Goal: Task Accomplishment & Management: Manage account settings

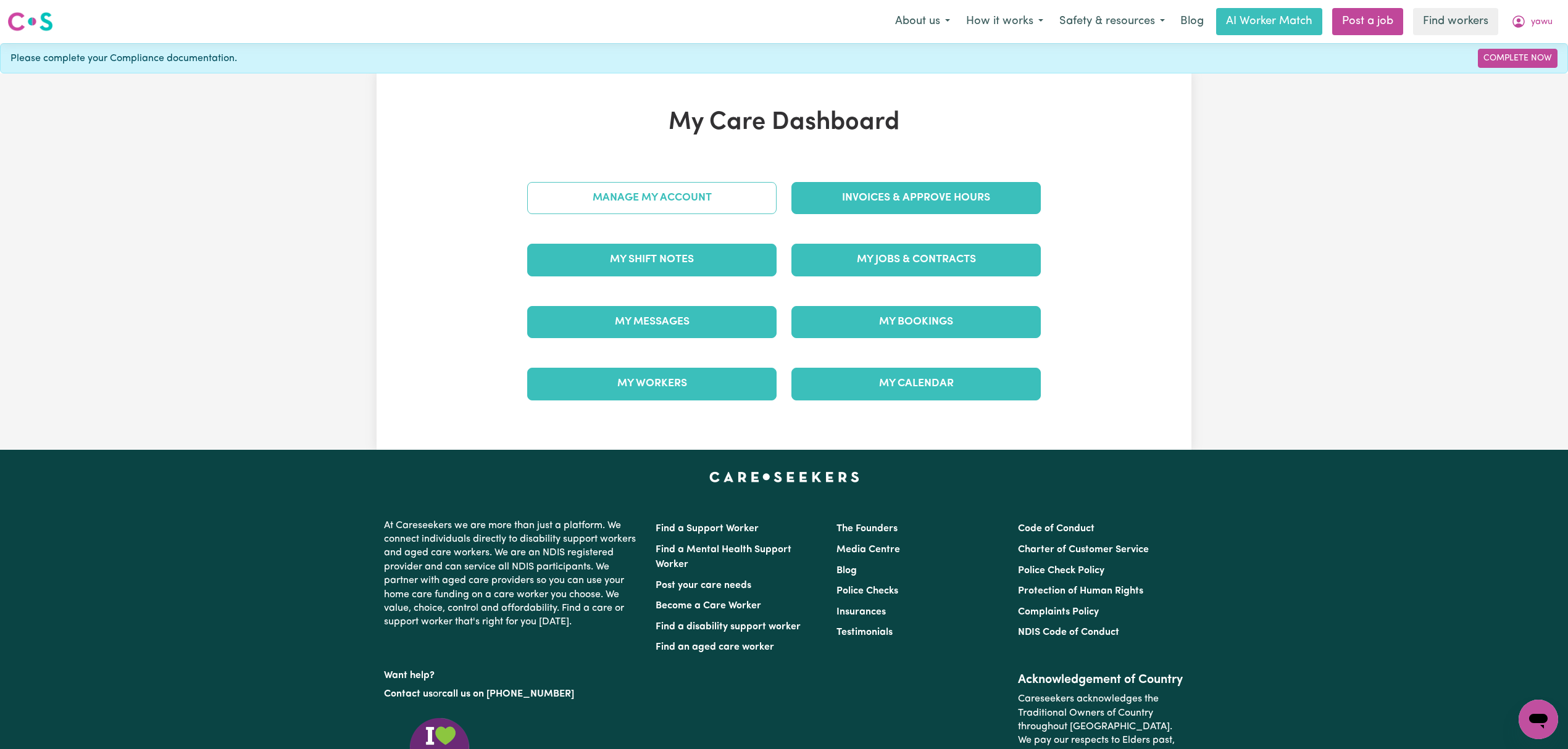
click at [597, 203] on link "Manage My Account" at bounding box center [651, 198] width 249 height 32
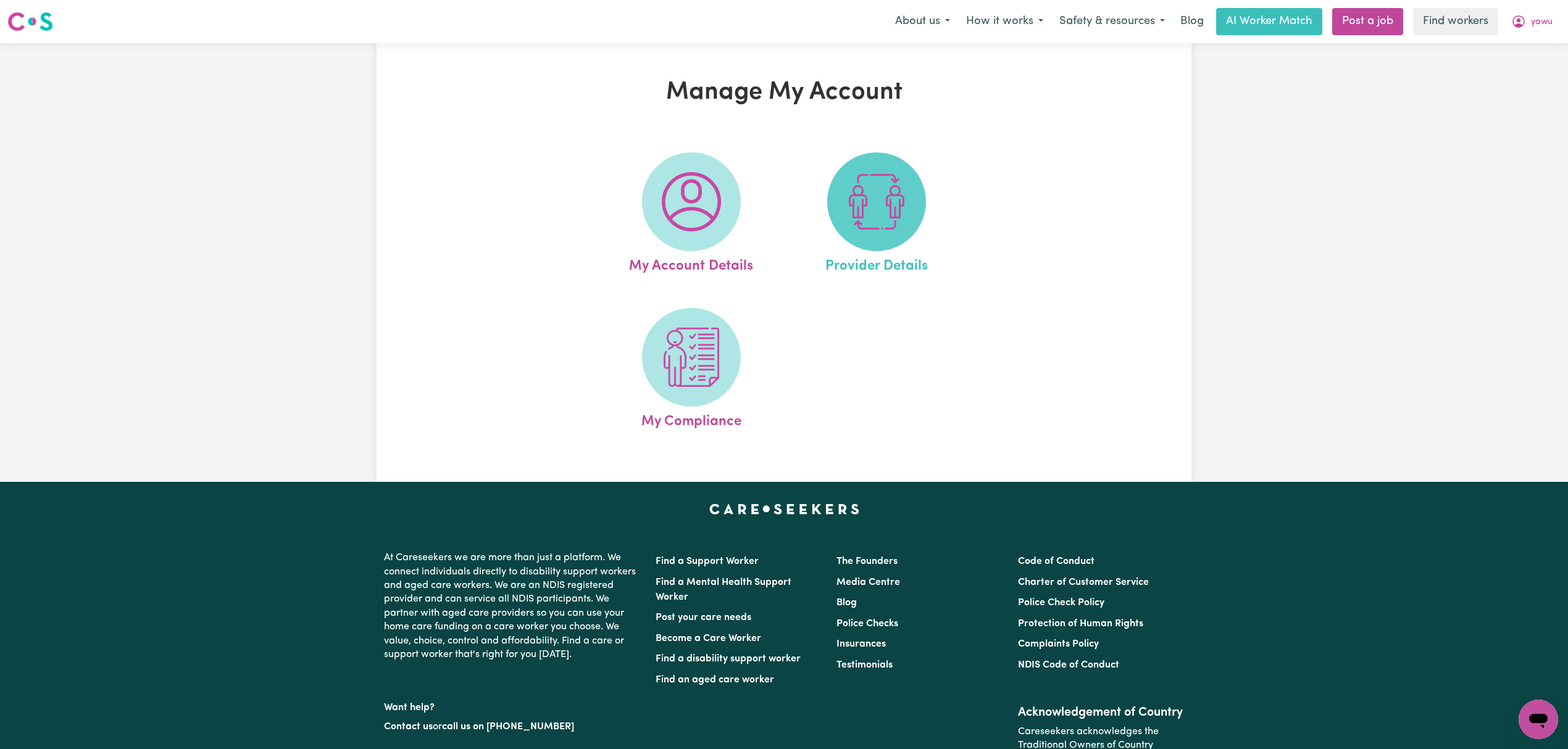
click at [902, 196] on img at bounding box center [877, 202] width 60 height 59
select select "NDIS_FUNDING_PLAN_MANAGED"
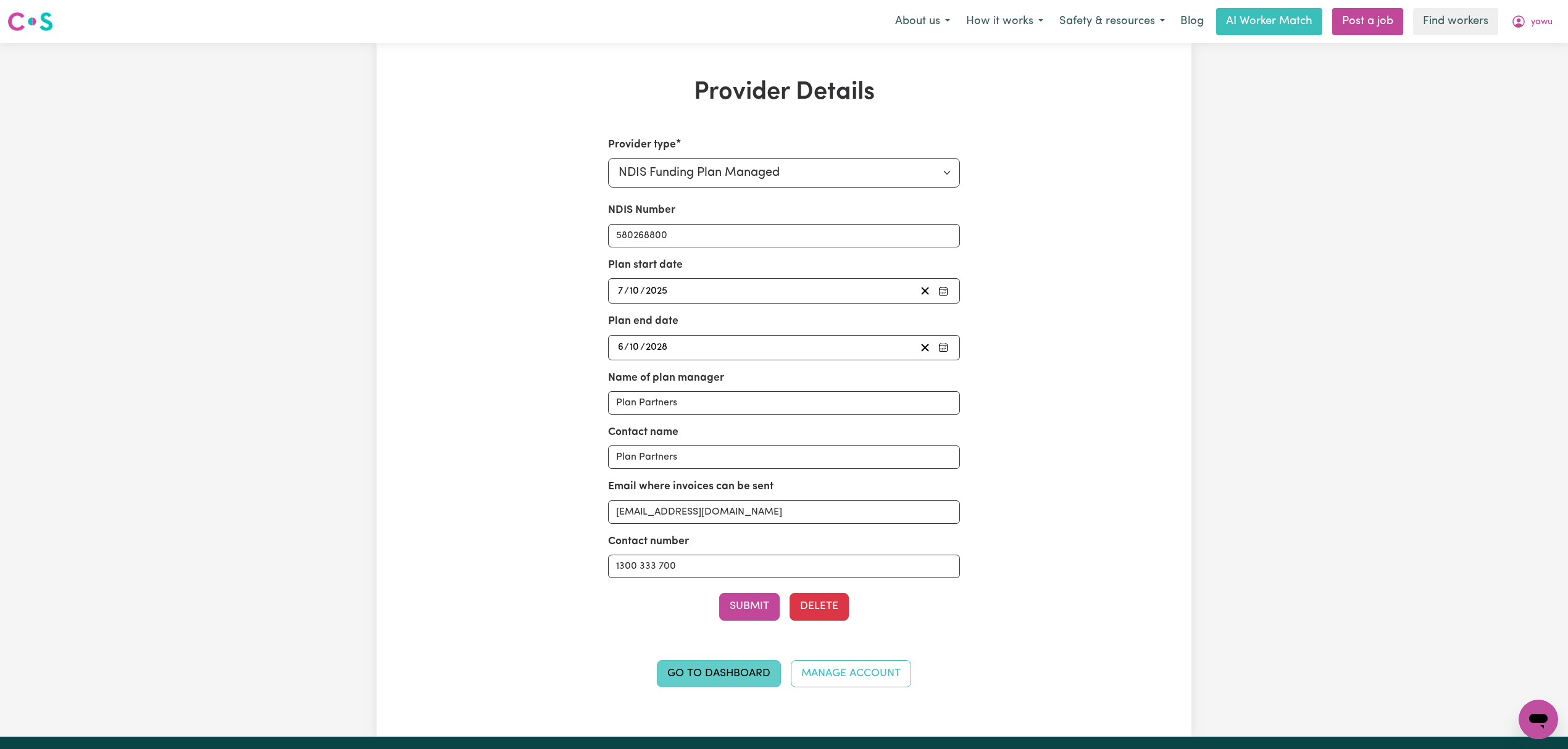
click at [725, 682] on link "Go to Dashboard" at bounding box center [719, 674] width 124 height 27
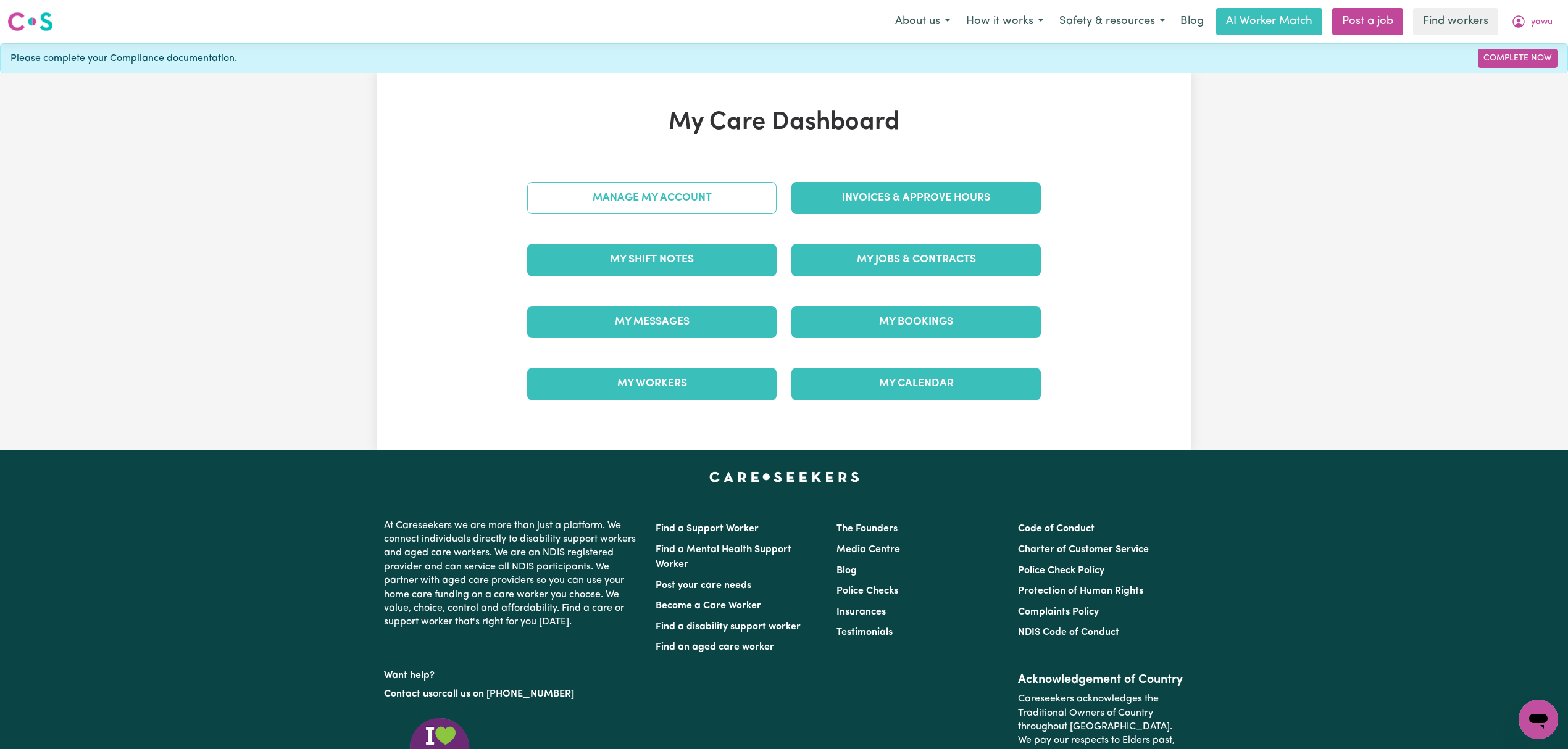
drag, startPoint x: 608, startPoint y: 173, endPoint x: 616, endPoint y: 195, distance: 23.4
click at [608, 176] on div "Manage My Account" at bounding box center [651, 198] width 264 height 61
click at [616, 195] on link "Manage My Account" at bounding box center [651, 198] width 249 height 32
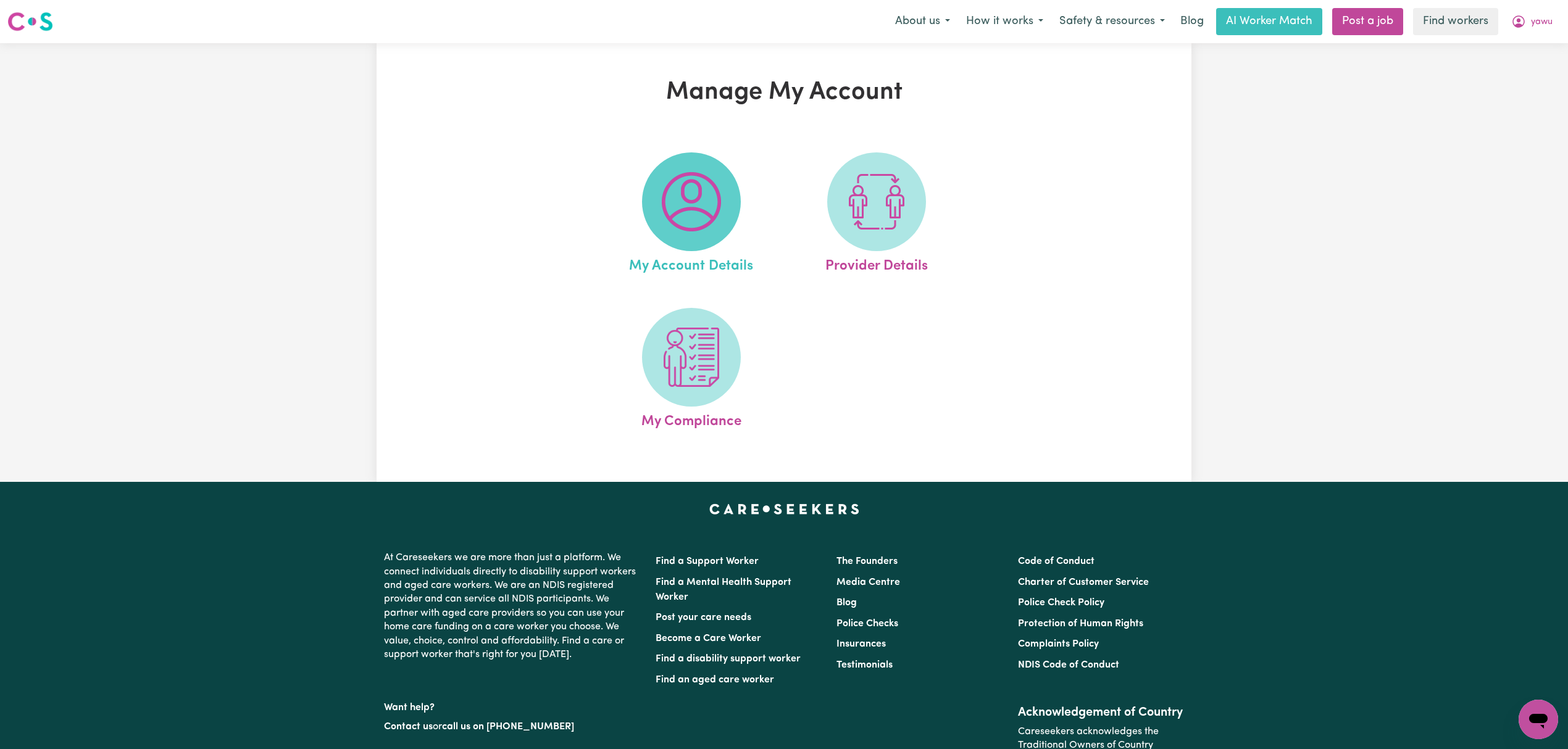
click at [732, 210] on span at bounding box center [691, 202] width 99 height 99
select select "[DEMOGRAPHIC_DATA]"
select select "email"
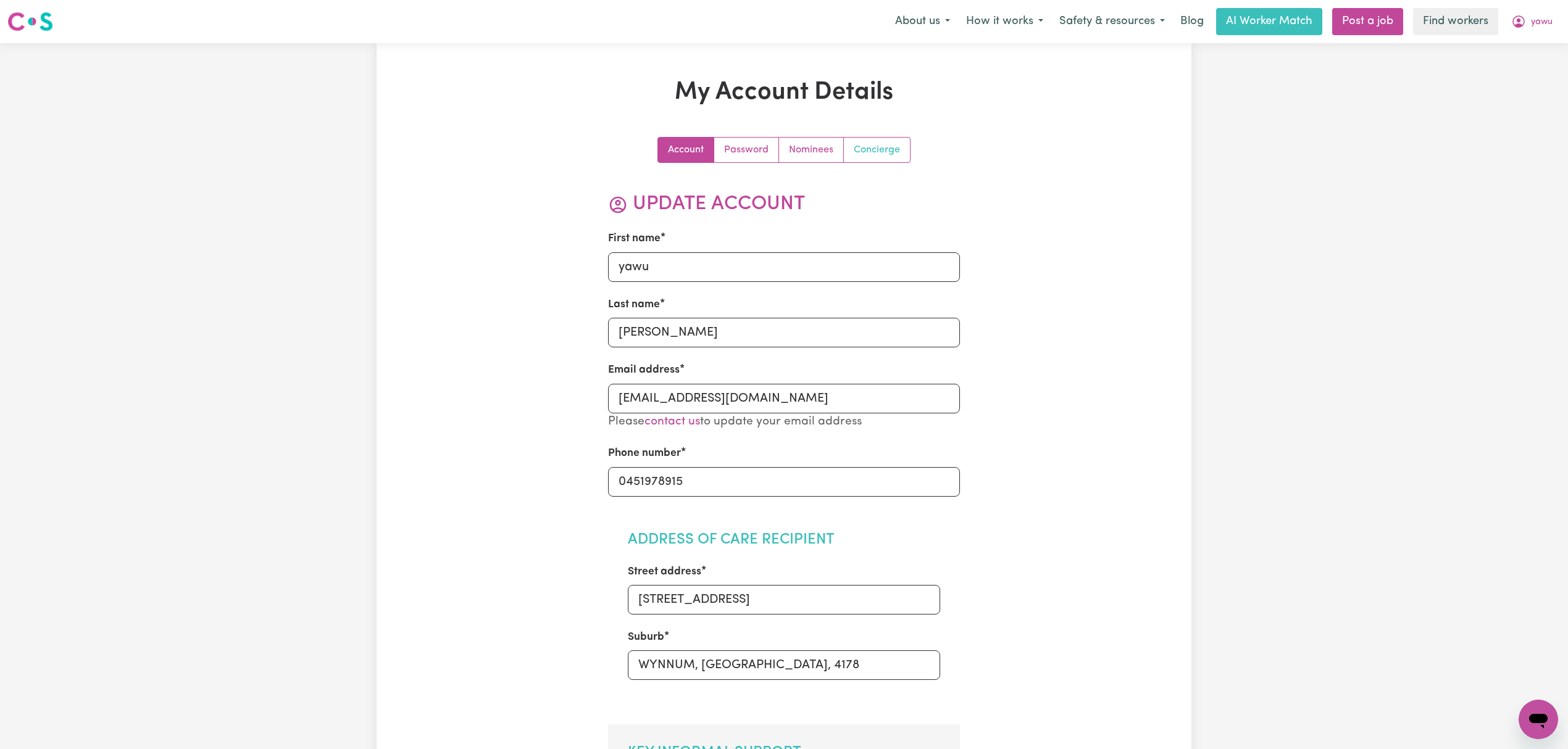
click at [893, 147] on link "Concierge" at bounding box center [877, 149] width 66 height 24
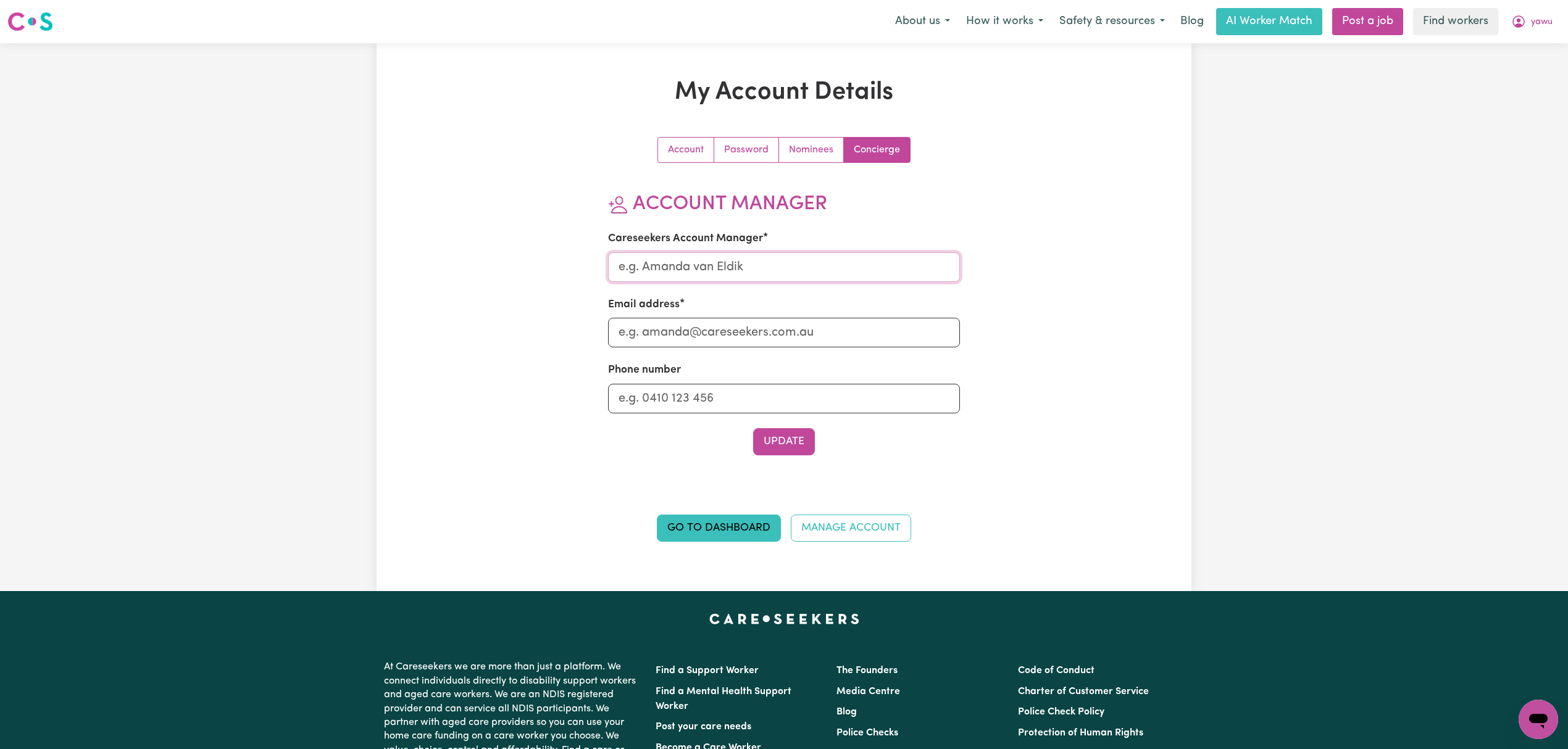
click at [664, 270] on input "Careseekers Account Manager" at bounding box center [784, 267] width 352 height 30
type input "[PERSON_NAME]"
click at [678, 338] on input "Email address" at bounding box center [784, 333] width 352 height 30
type input "[PERSON_NAME][EMAIL_ADDRESS][DOMAIN_NAME]"
click at [792, 438] on button "Update" at bounding box center [784, 442] width 62 height 27
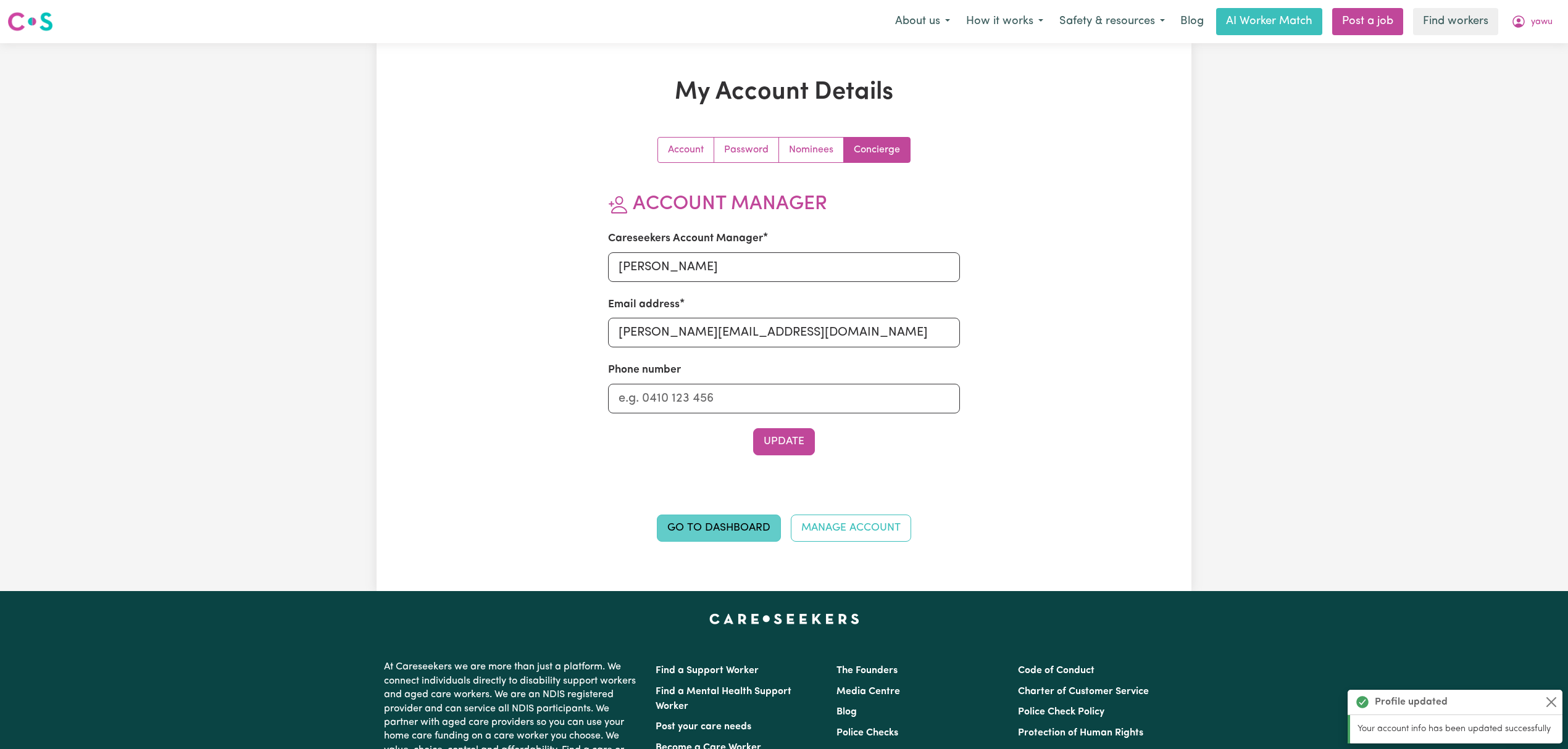
click at [734, 539] on link "Go to Dashboard" at bounding box center [719, 528] width 124 height 27
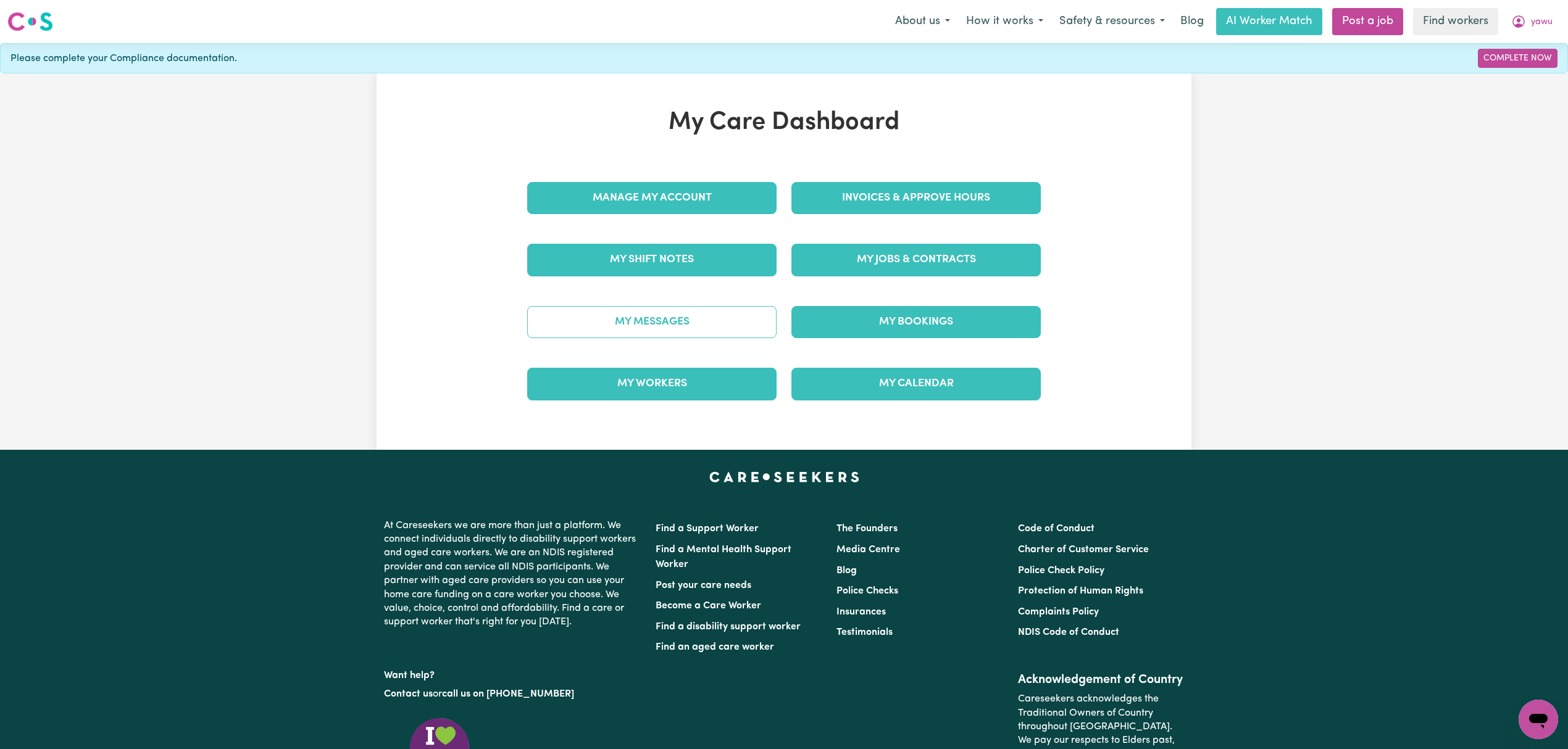
click at [640, 307] on link "My Messages" at bounding box center [651, 322] width 249 height 32
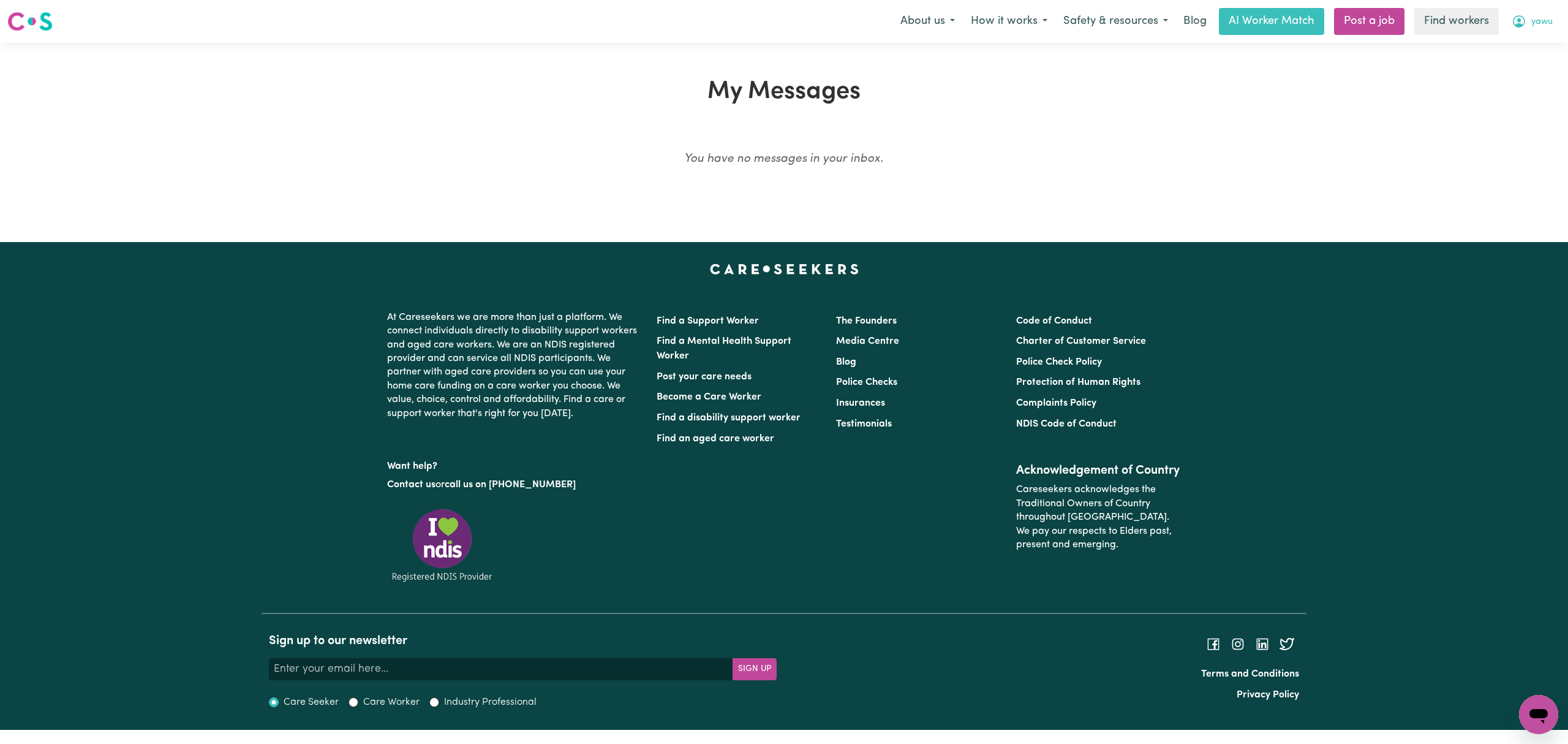
click at [1541, 26] on span "yawu" at bounding box center [1542, 22] width 22 height 14
click at [1533, 51] on link "My Dashboard" at bounding box center [1512, 47] width 96 height 23
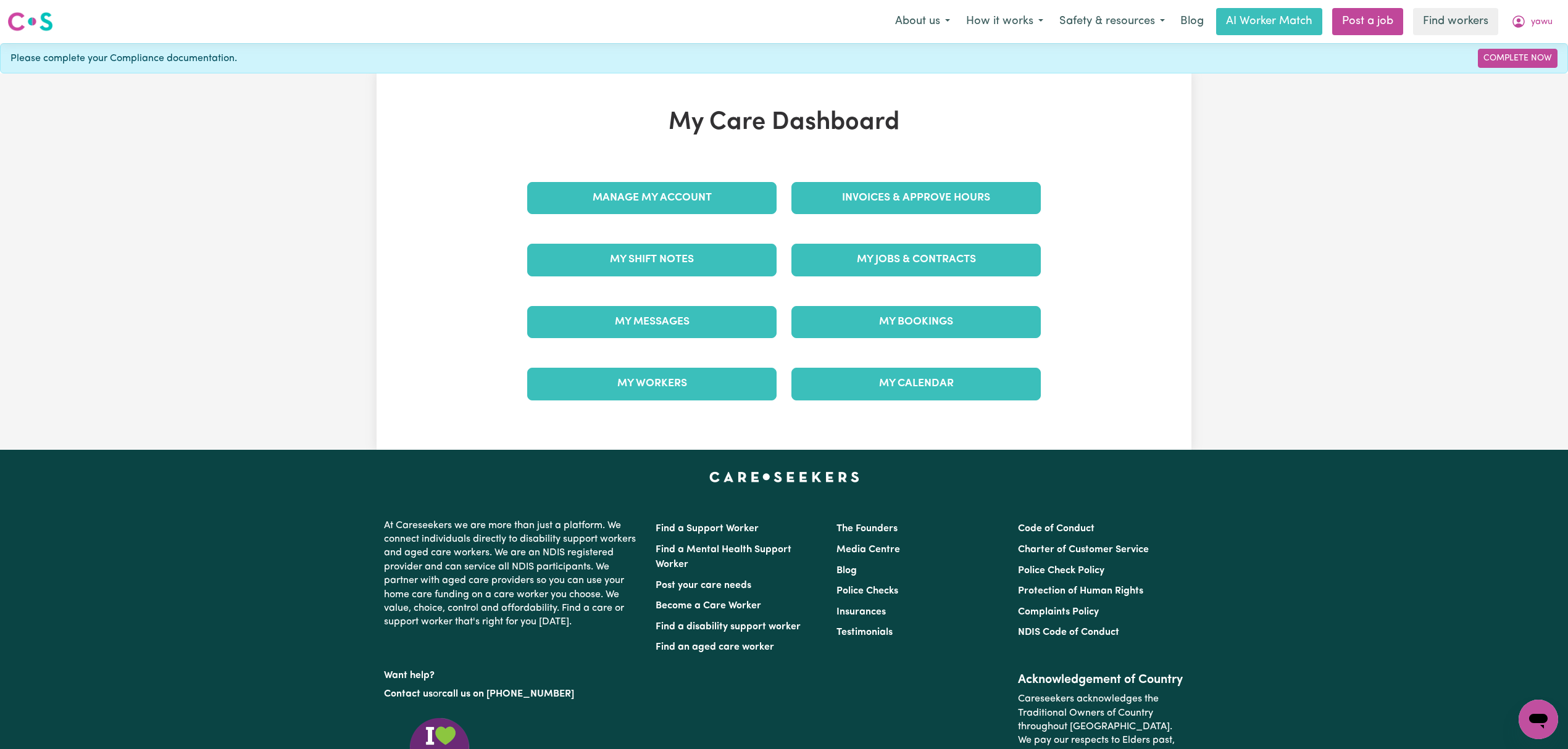
click at [950, 243] on div "My Jobs & Contracts" at bounding box center [915, 259] width 264 height 61
click at [949, 256] on link "My Jobs & Contracts" at bounding box center [916, 260] width 249 height 32
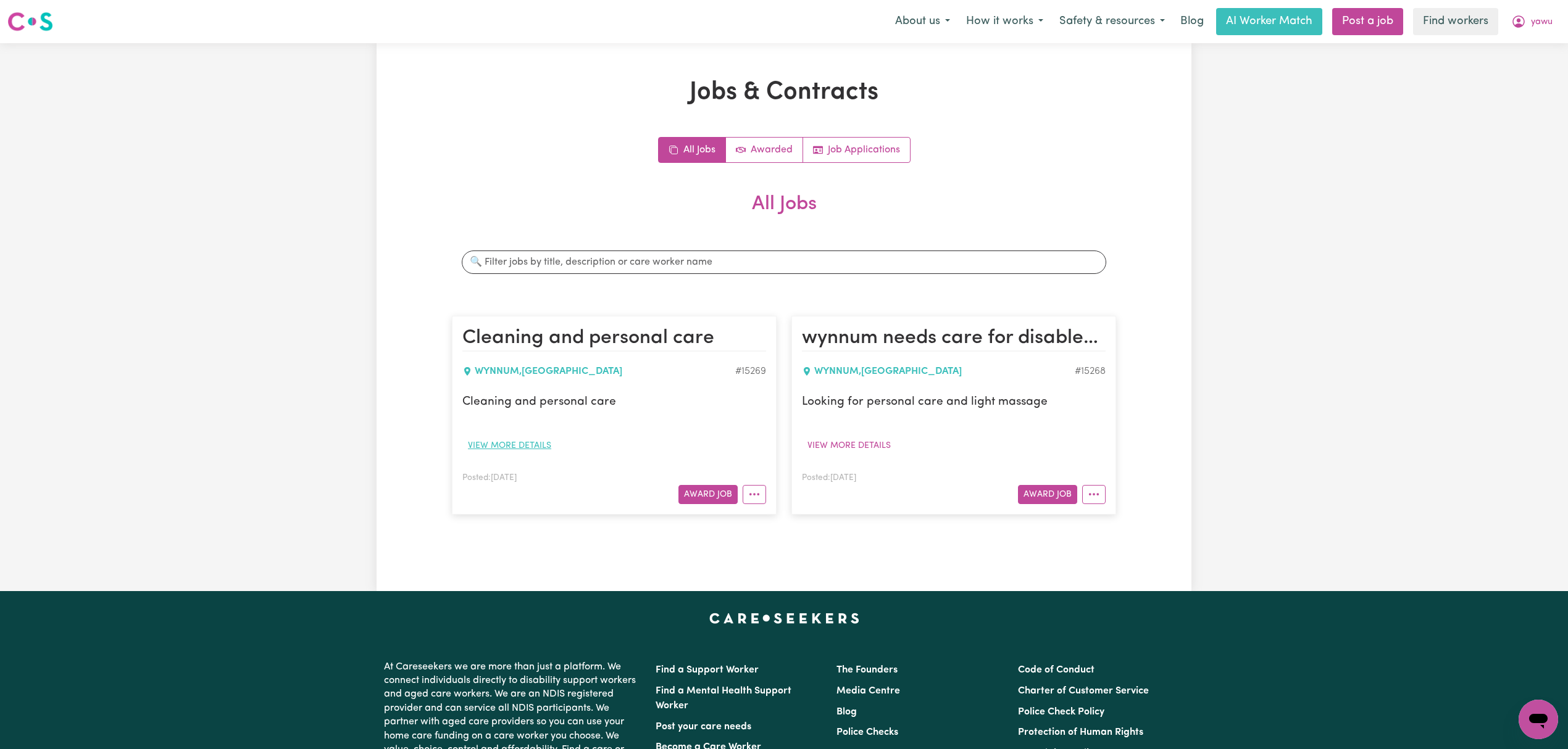
click at [495, 446] on button "View more details" at bounding box center [509, 446] width 95 height 19
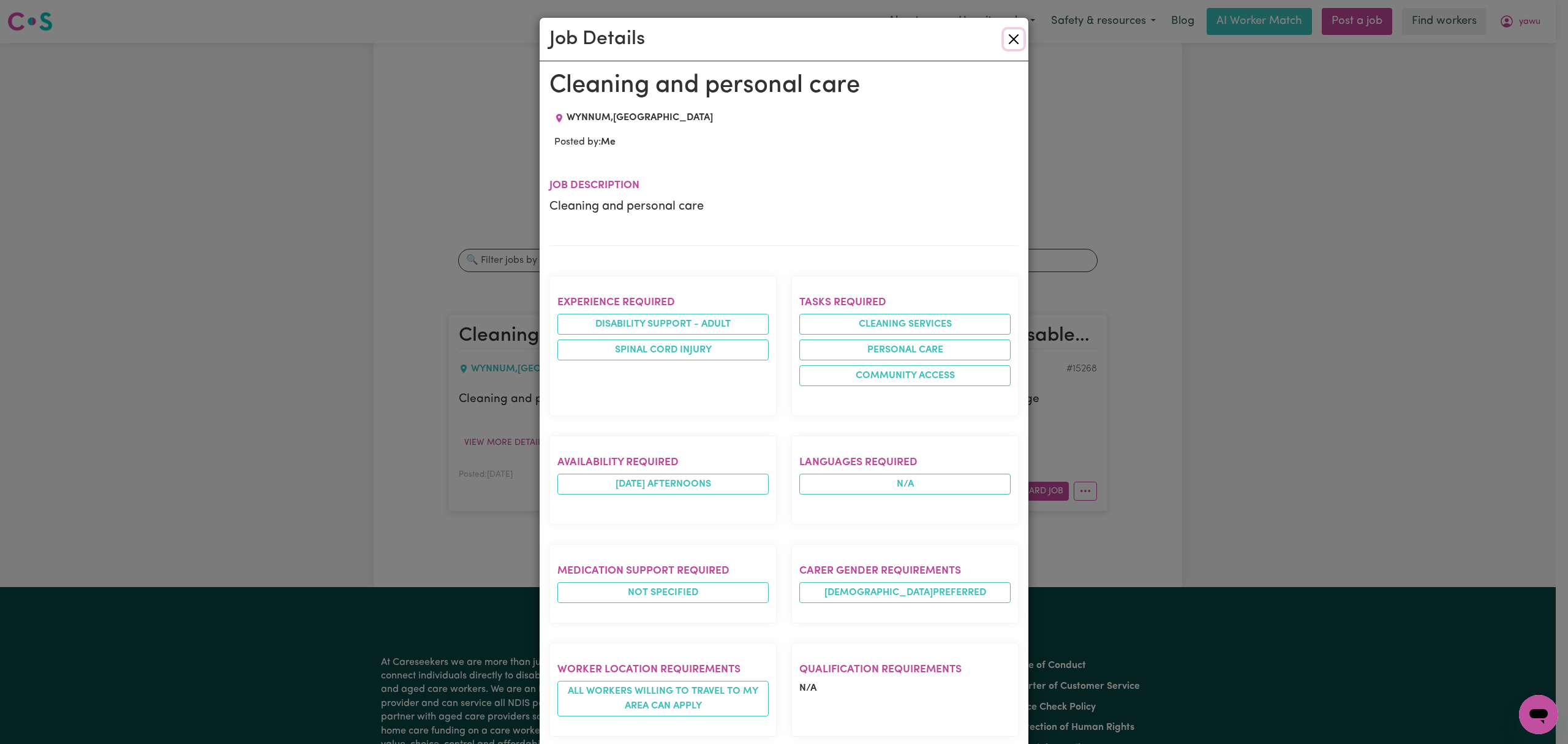
click at [1004, 41] on button "Close" at bounding box center [1014, 39] width 20 height 20
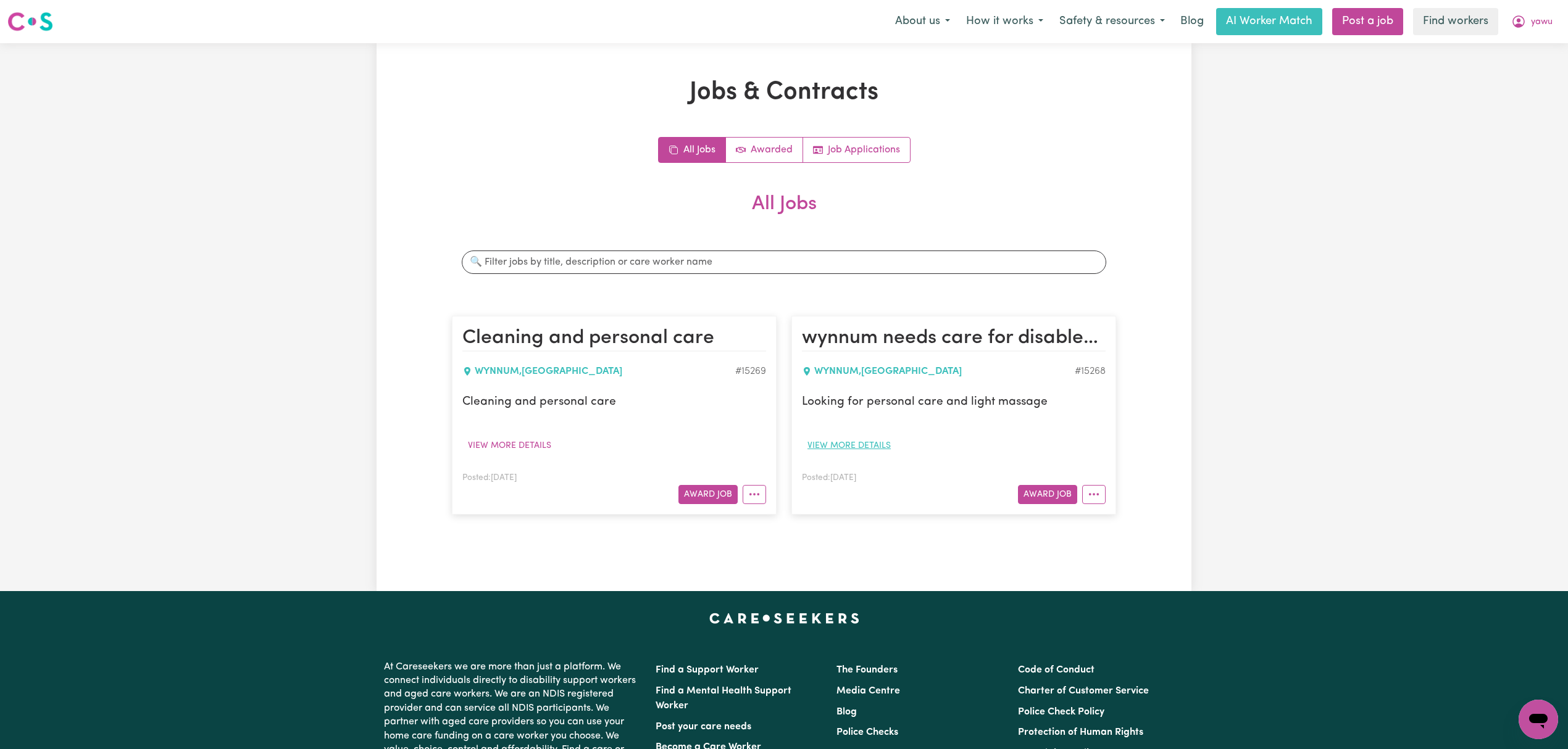
click at [855, 446] on button "View more details" at bounding box center [848, 446] width 95 height 19
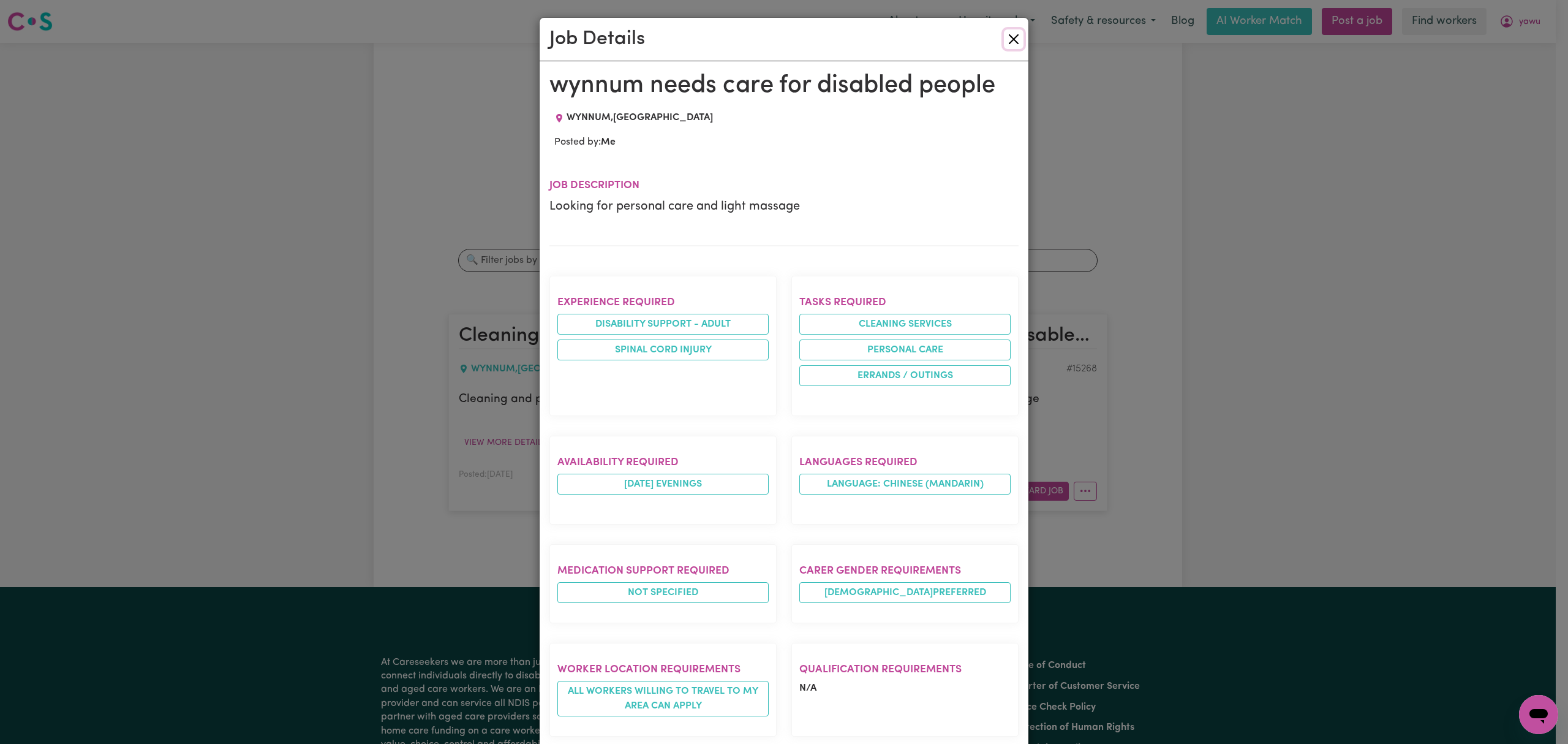
click at [1004, 42] on button "Close" at bounding box center [1014, 39] width 20 height 20
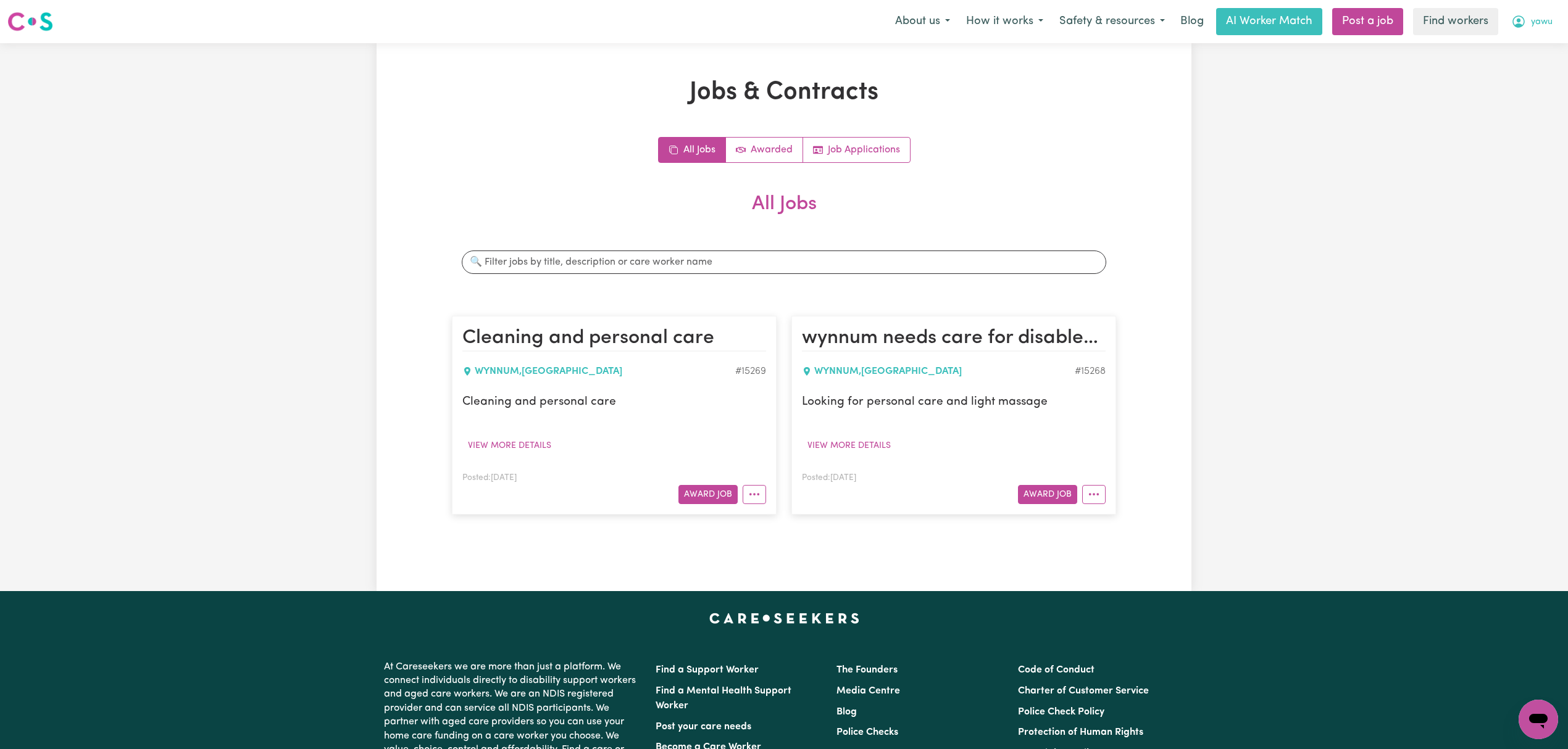
drag, startPoint x: 1530, startPoint y: 14, endPoint x: 1529, endPoint y: 21, distance: 7.1
click at [1529, 14] on button "yawu" at bounding box center [1532, 21] width 58 height 26
click at [1511, 73] on link "Logout" at bounding box center [1510, 71] width 97 height 23
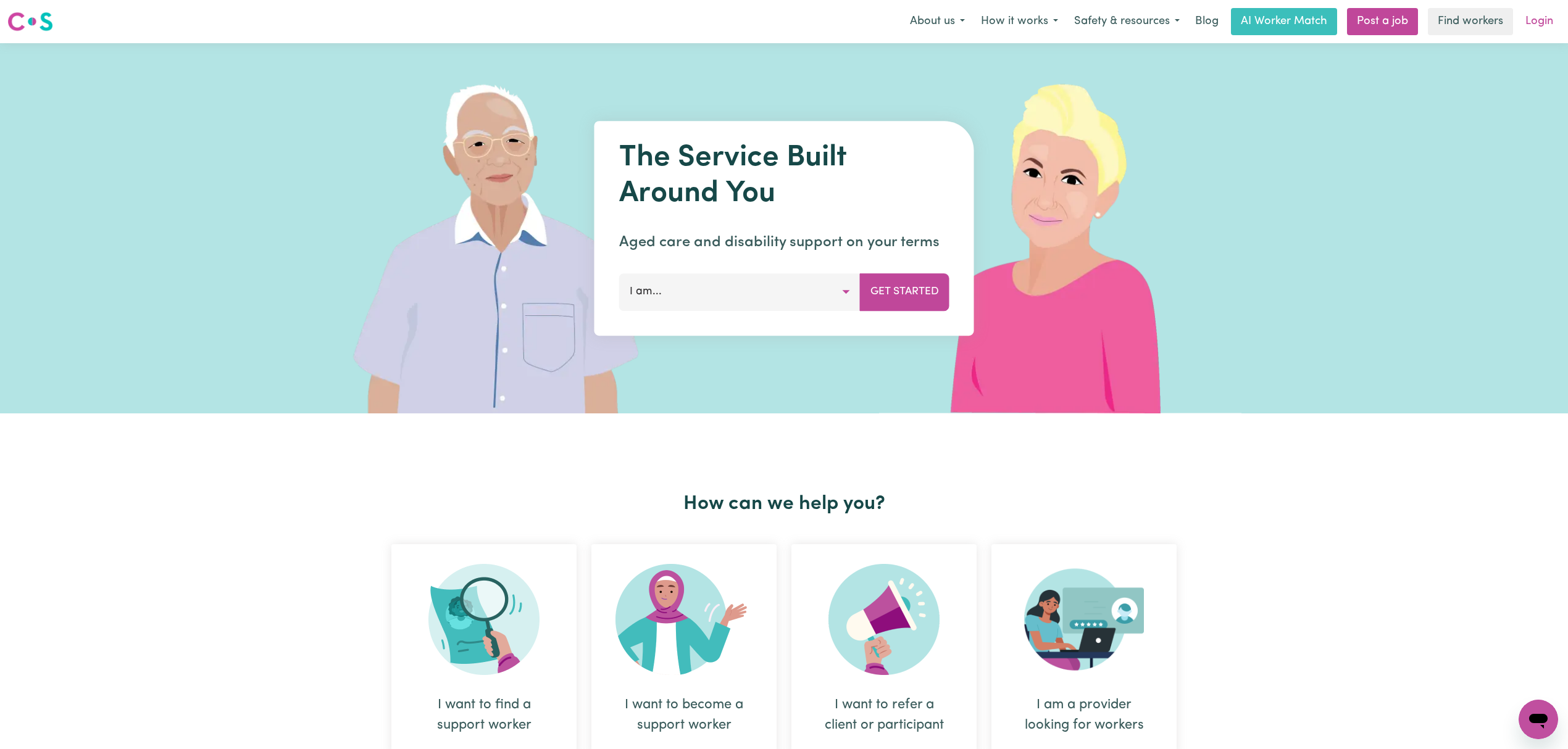
click at [1544, 17] on link "Login" at bounding box center [1539, 21] width 42 height 27
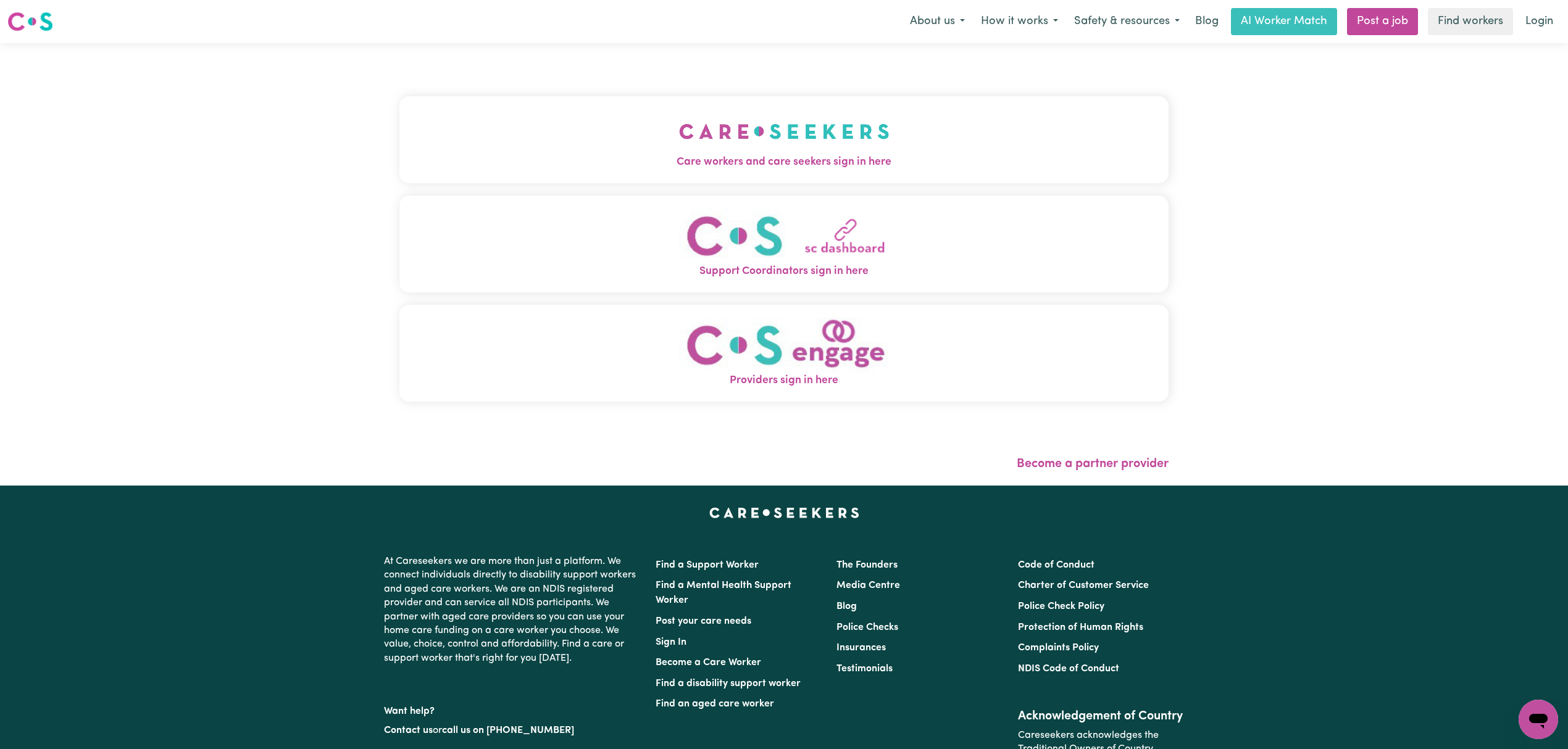
click at [697, 193] on div "Care workers and care seekers sign in here Support Coordinators sign in here Pr…" at bounding box center [784, 255] width 769 height 375
drag, startPoint x: 696, startPoint y: 171, endPoint x: 677, endPoint y: 171, distance: 19.0
click at [694, 171] on span "Care workers and care seekers sign in here" at bounding box center [784, 162] width 769 height 16
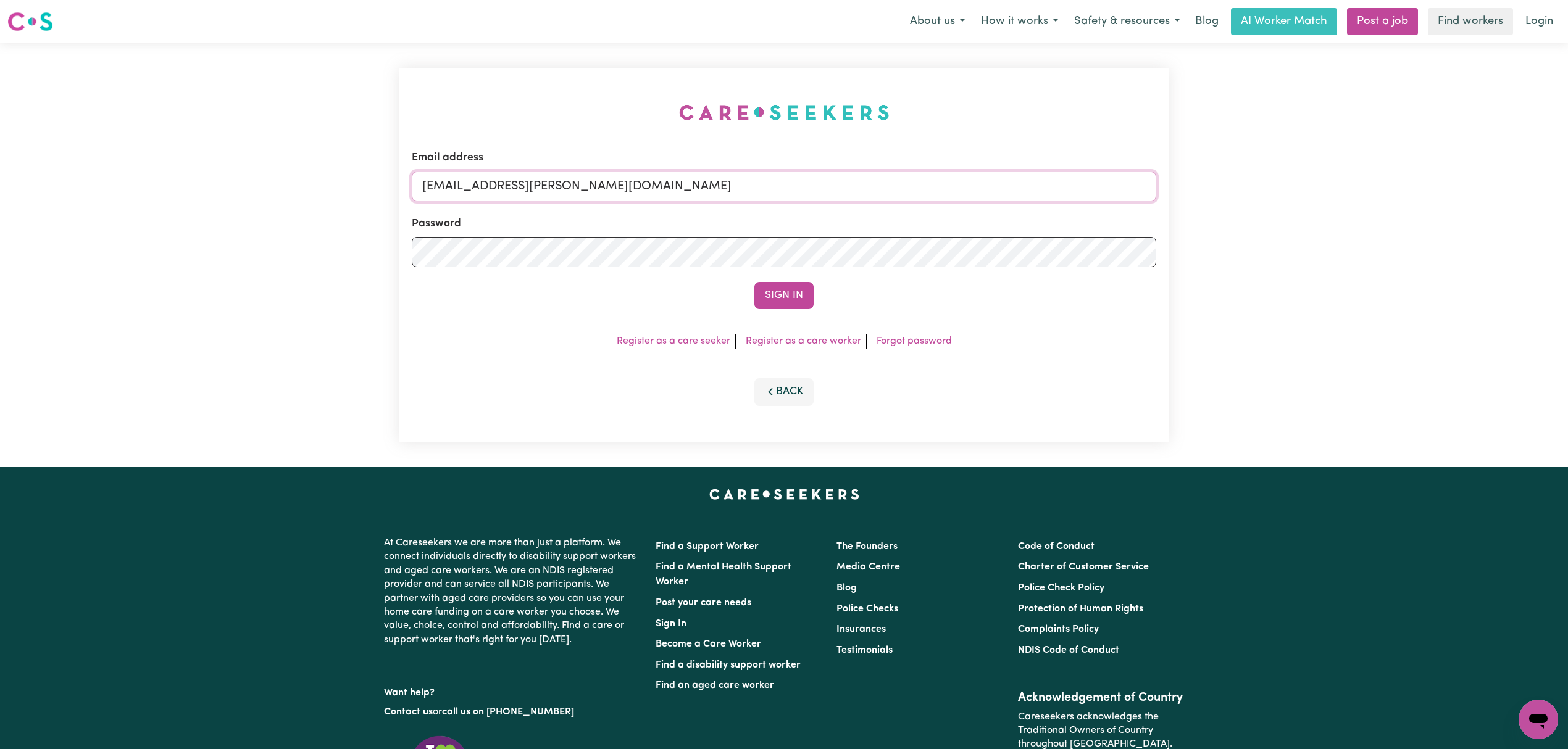
drag, startPoint x: 504, startPoint y: 190, endPoint x: 798, endPoint y: 200, distance: 294.2
click at [798, 200] on input "[EMAIL_ADDRESS][PERSON_NAME][DOMAIN_NAME]" at bounding box center [784, 186] width 745 height 30
paste input "[EMAIL_ADDRESS][DOMAIN_NAME]"
type input "superuser~[EMAIL_ADDRESS][DOMAIN_NAME]"
click at [798, 305] on button "Sign In" at bounding box center [784, 296] width 60 height 27
